Goal: Find specific page/section: Find specific page/section

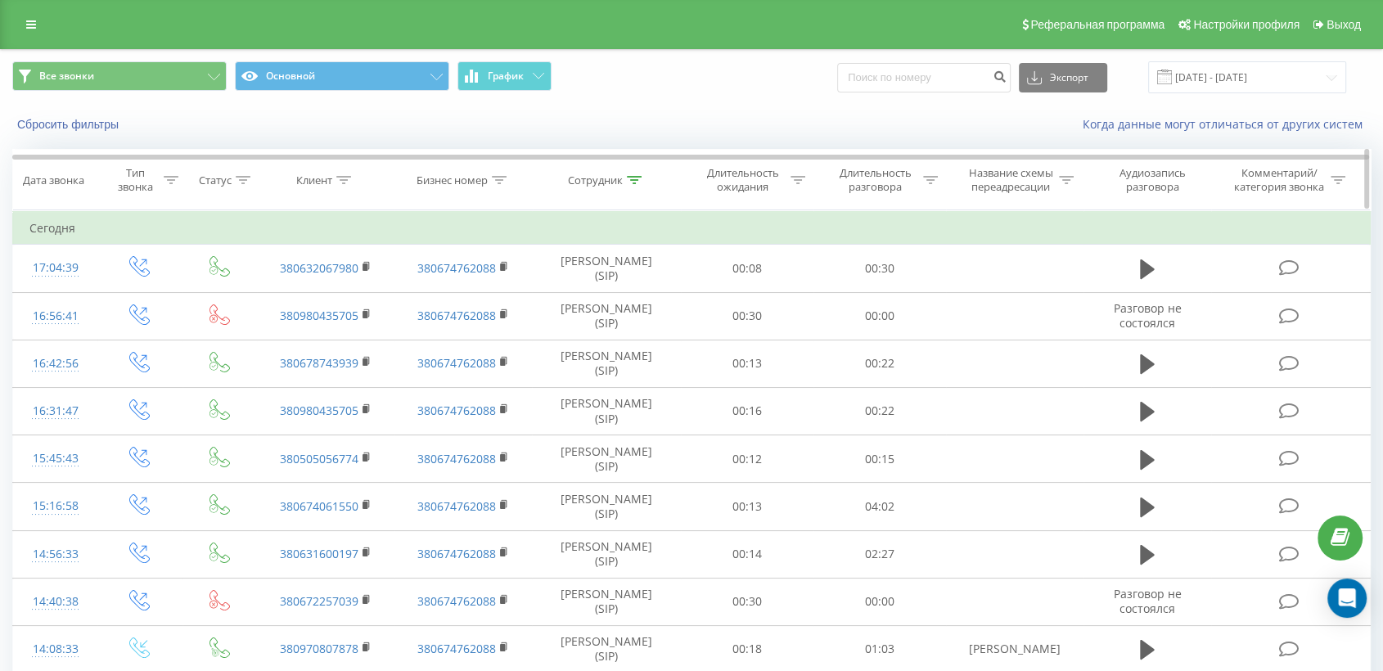
click at [633, 179] on icon at bounding box center [634, 180] width 15 height 8
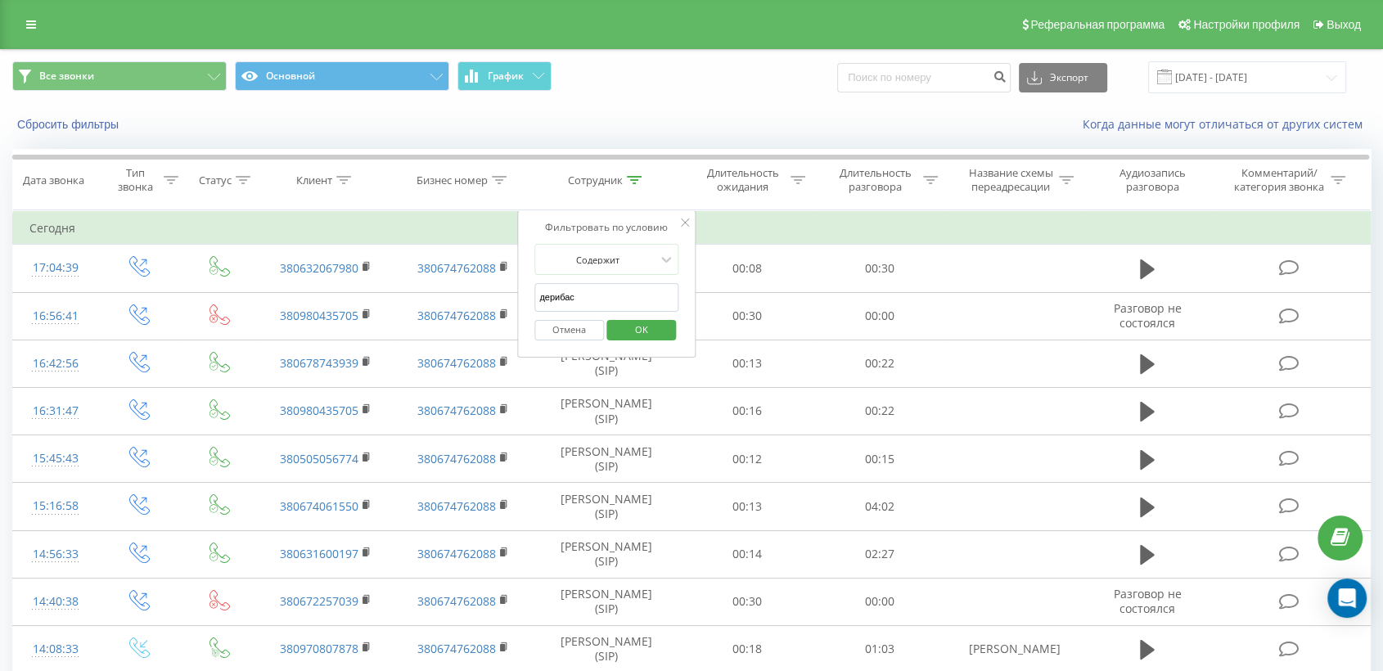
click at [597, 300] on input "дерибас" at bounding box center [606, 297] width 144 height 29
type input "д"
drag, startPoint x: 648, startPoint y: 329, endPoint x: 654, endPoint y: 382, distance: 53.5
click at [647, 329] on span "OK" at bounding box center [642, 329] width 46 height 25
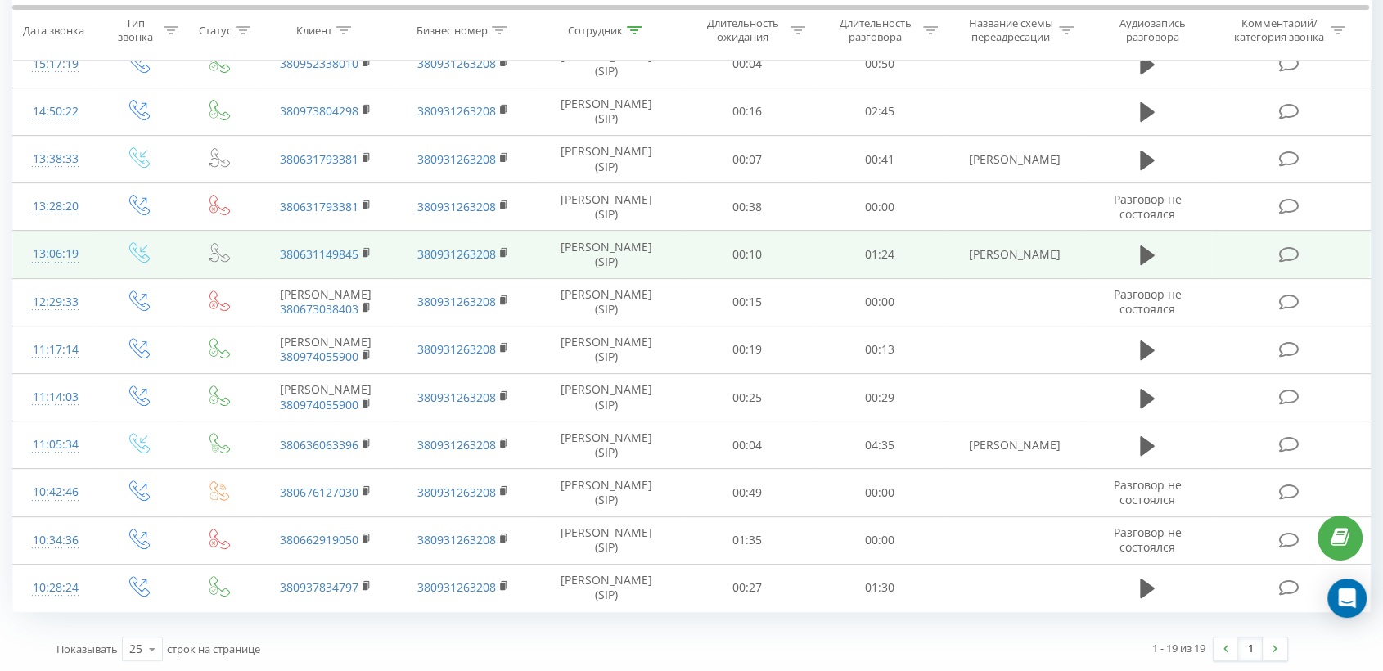
scroll to position [83, 0]
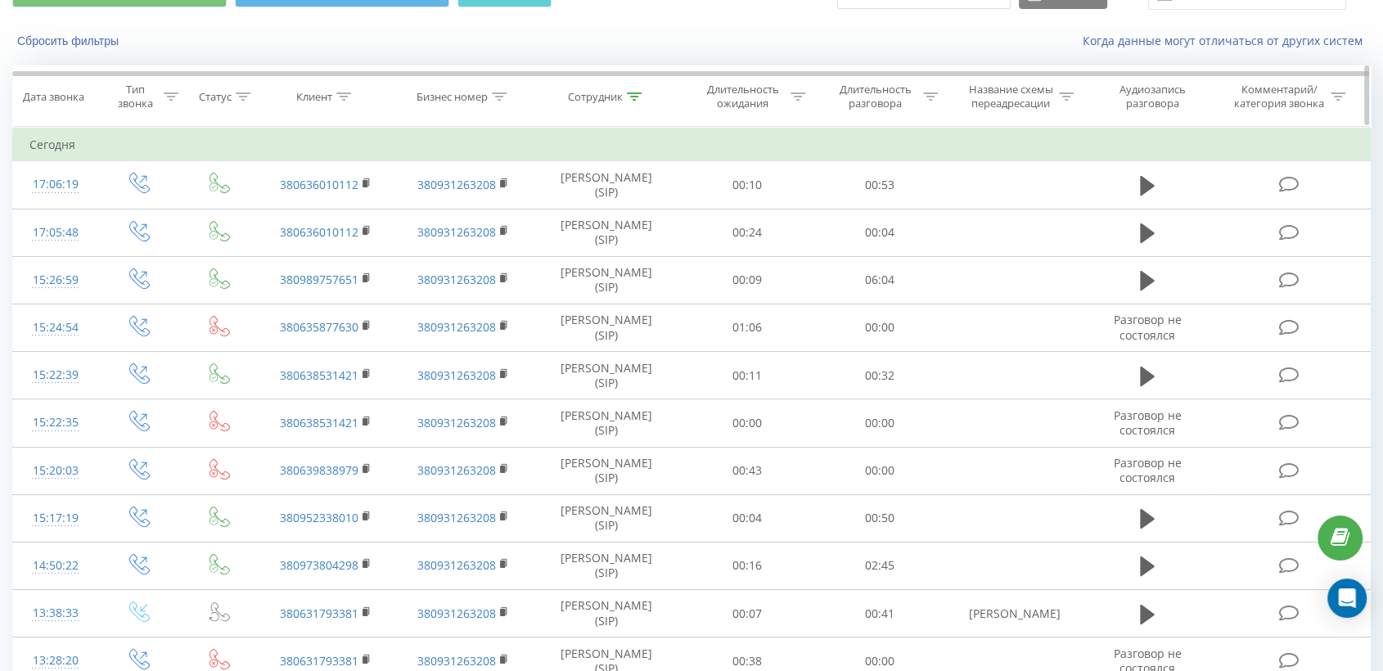
click at [633, 93] on icon at bounding box center [634, 96] width 15 height 8
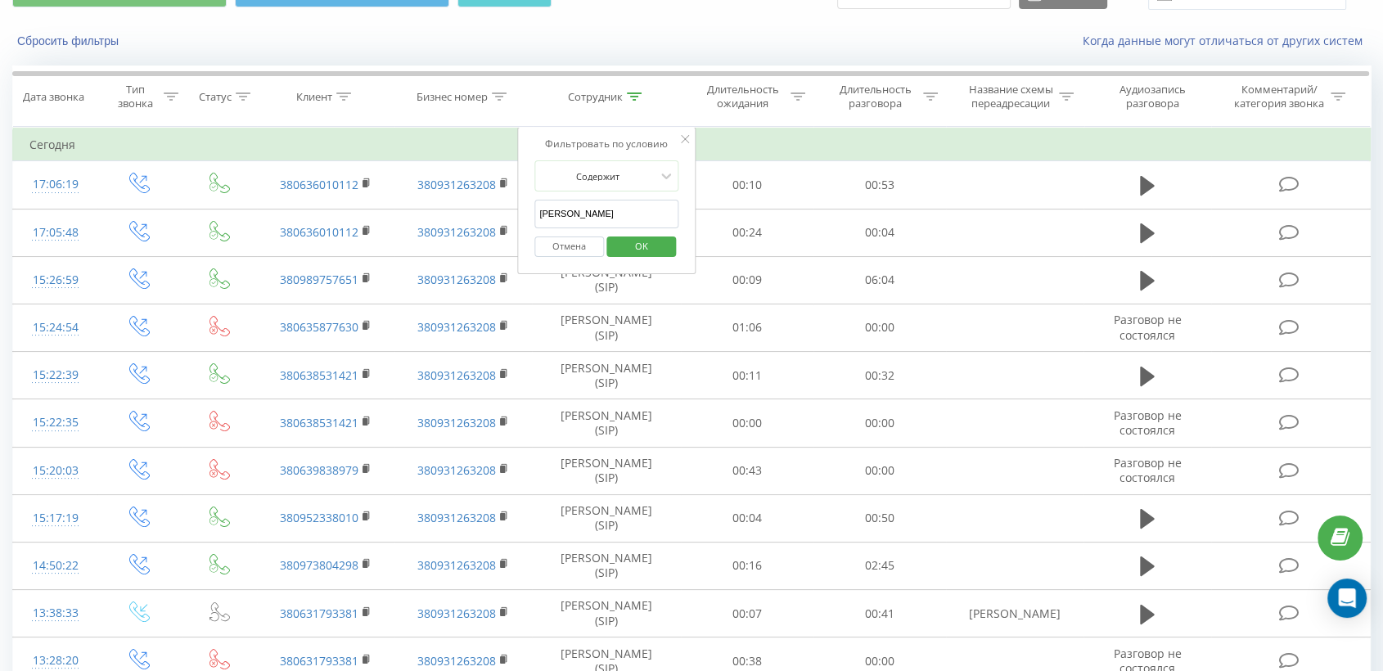
click at [601, 214] on input "василенко" at bounding box center [606, 214] width 144 height 29
type input "в"
click at [641, 238] on span "OK" at bounding box center [642, 245] width 46 height 25
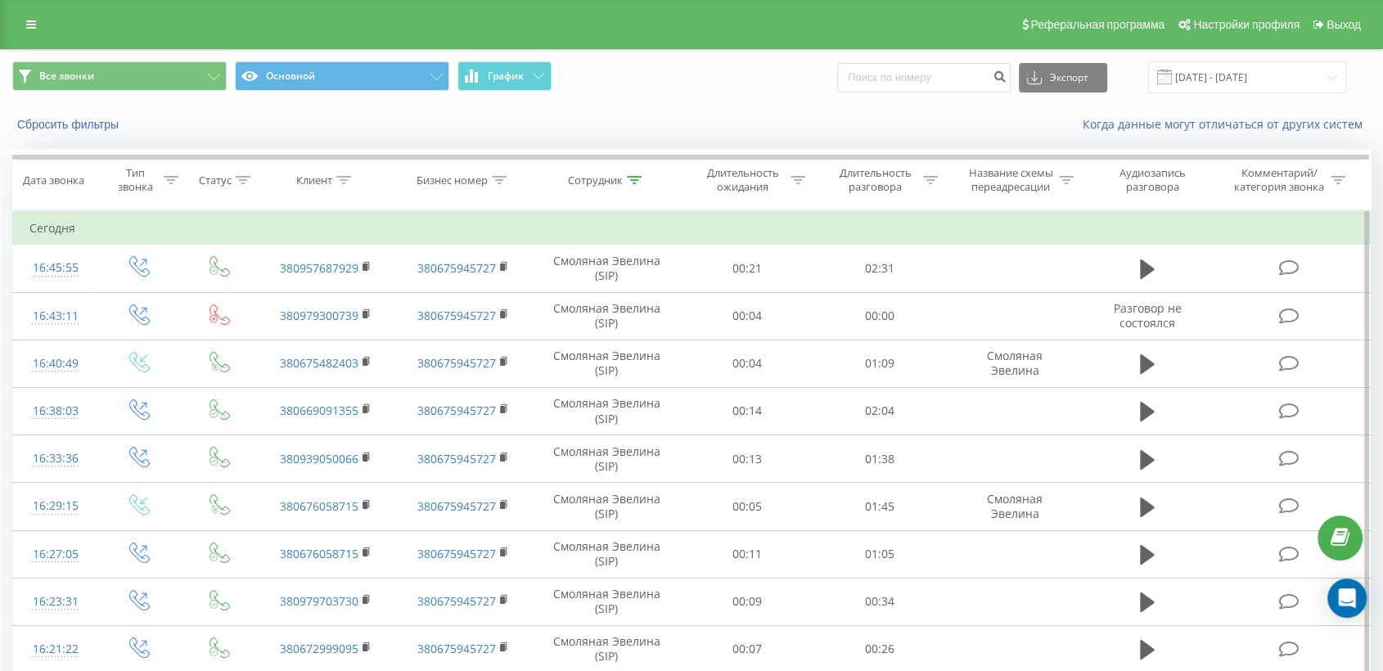
drag, startPoint x: 634, startPoint y: 180, endPoint x: 634, endPoint y: 221, distance: 40.9
click at [634, 181] on icon at bounding box center [634, 180] width 15 height 8
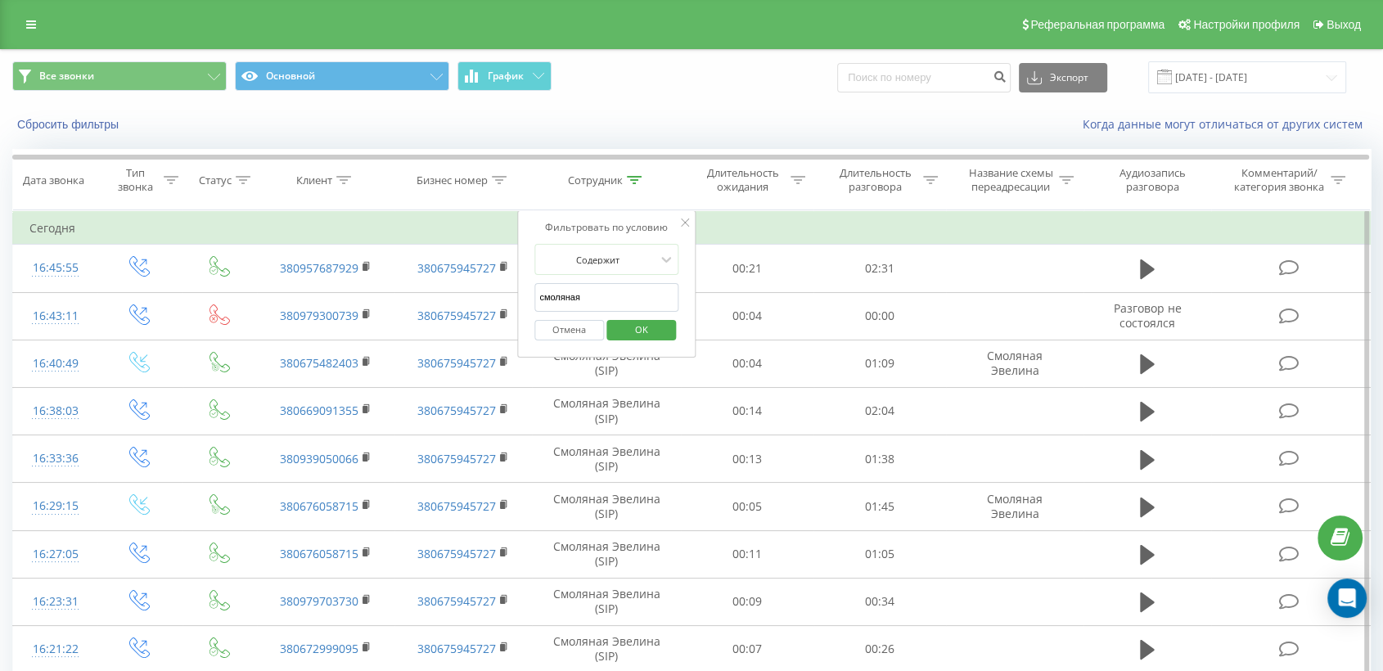
click at [601, 297] on input "смоляная" at bounding box center [606, 297] width 144 height 29
type input "с"
type input "дерибас"
drag, startPoint x: 632, startPoint y: 327, endPoint x: 633, endPoint y: 340, distance: 13.9
click at [631, 327] on span "OK" at bounding box center [642, 329] width 46 height 25
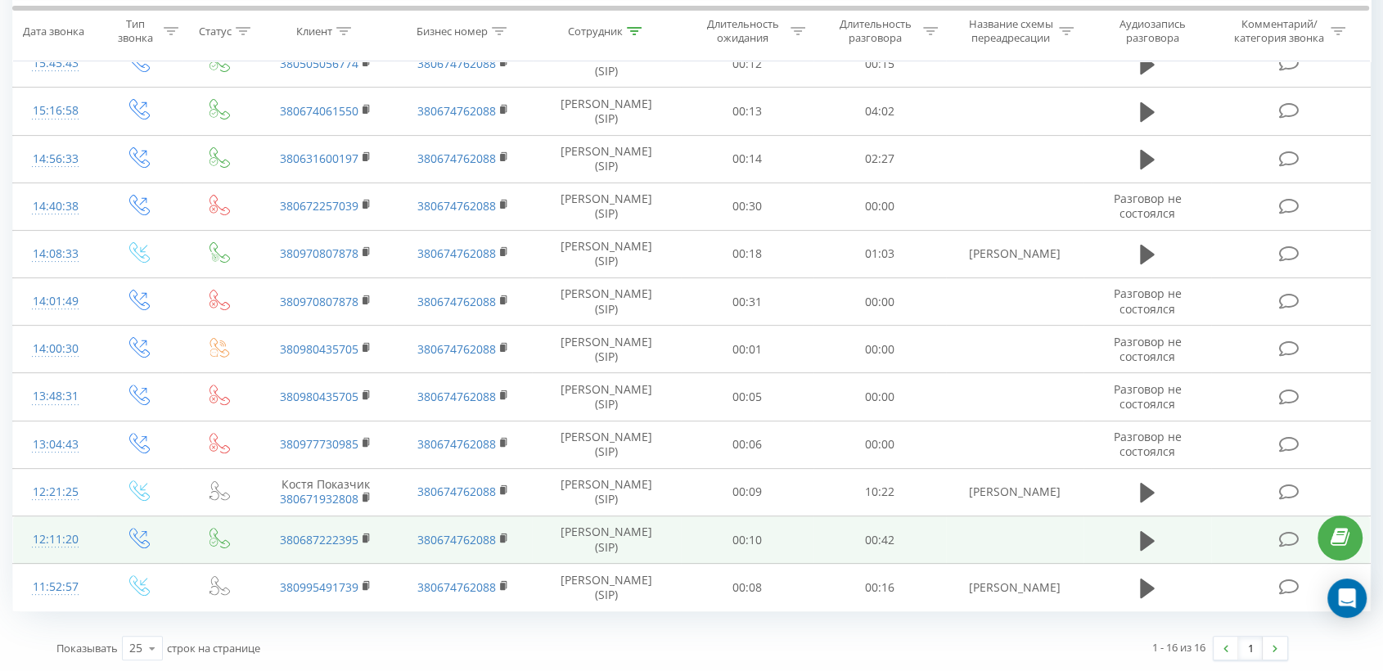
scroll to position [32, 0]
